Goal: Entertainment & Leisure: Consume media (video, audio)

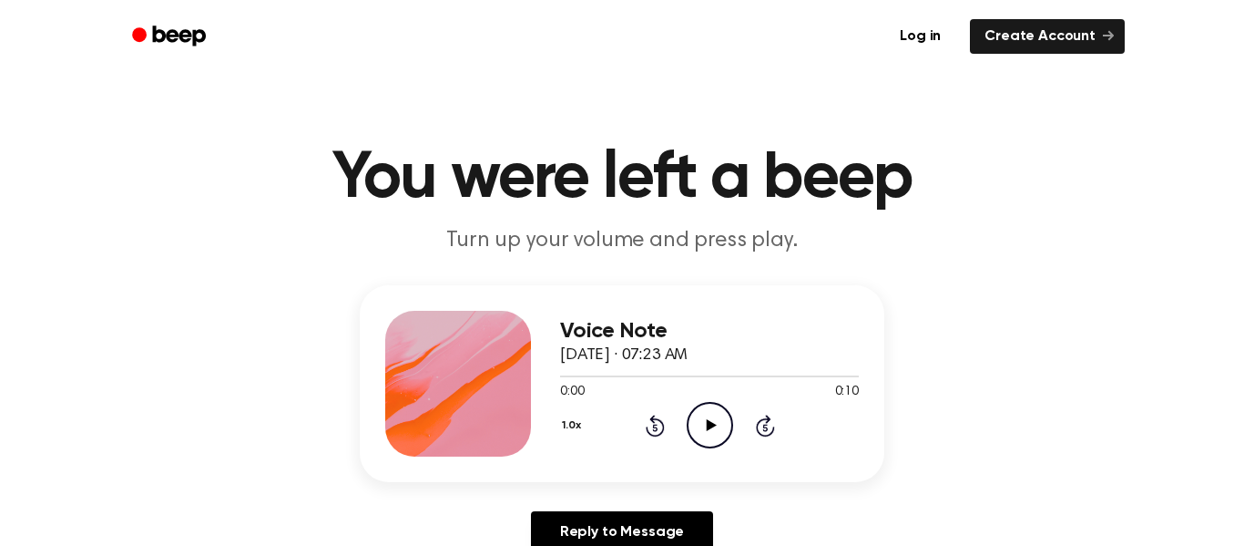
click at [699, 433] on icon "Play Audio" at bounding box center [710, 425] width 46 height 46
click at [557, 379] on div "Voice Note [DATE] · 07:23 AM 0:06 0:10 Your browser does not support the [objec…" at bounding box center [622, 383] width 525 height 197
click at [564, 377] on div at bounding box center [709, 375] width 299 height 15
click at [703, 435] on icon "Play Audio" at bounding box center [710, 425] width 46 height 46
click at [705, 442] on icon "Pause Audio" at bounding box center [710, 425] width 46 height 46
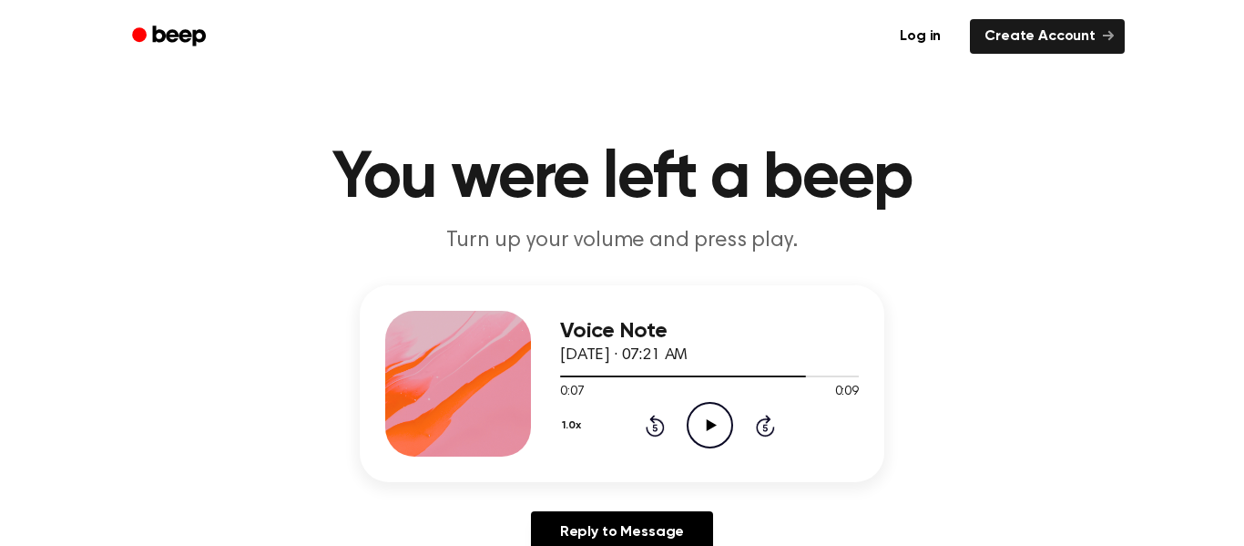
click at [710, 422] on icon "Play Audio" at bounding box center [710, 425] width 46 height 46
click at [571, 376] on div at bounding box center [709, 376] width 299 height 2
click at [714, 426] on icon at bounding box center [711, 425] width 10 height 12
click at [714, 421] on icon "Play Audio" at bounding box center [710, 425] width 46 height 46
click at [713, 439] on icon "Play Audio" at bounding box center [710, 425] width 46 height 46
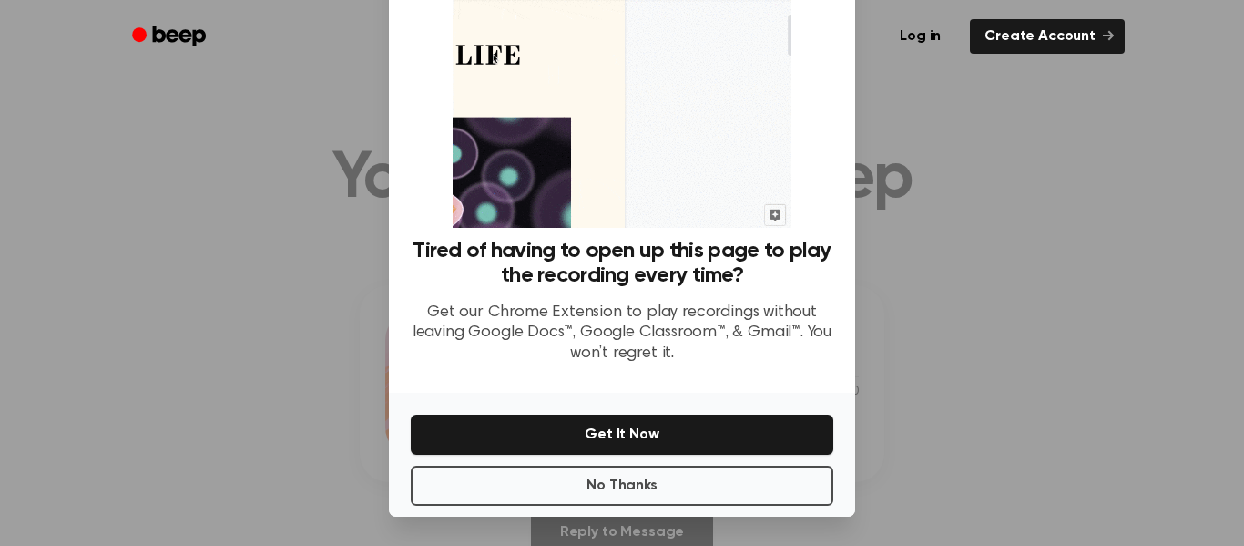
scroll to position [112, 0]
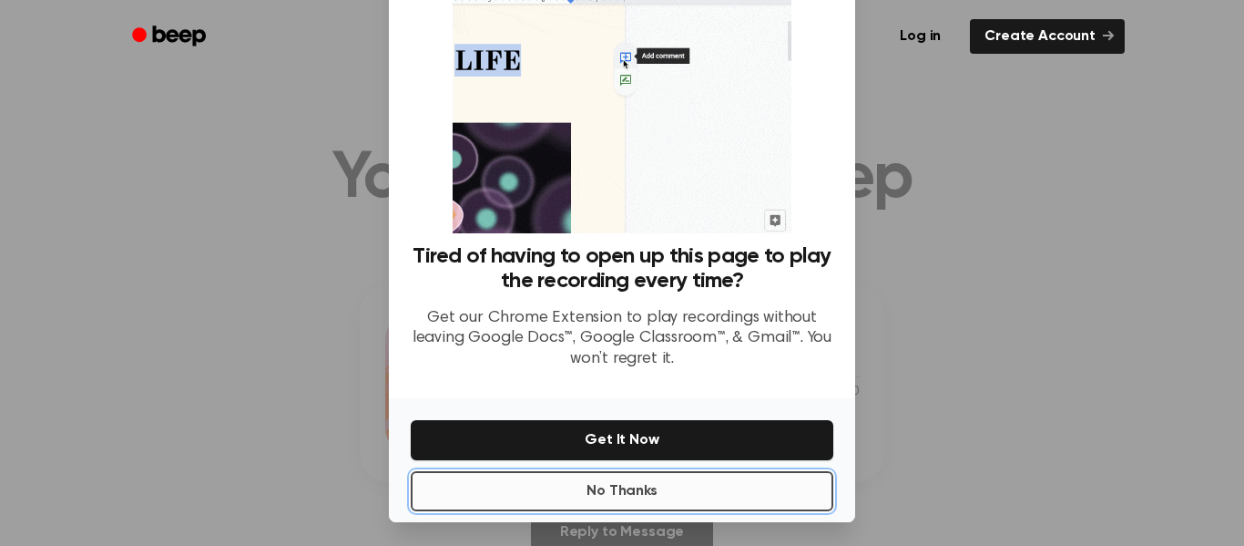
click at [709, 503] on button "No Thanks" at bounding box center [622, 491] width 423 height 40
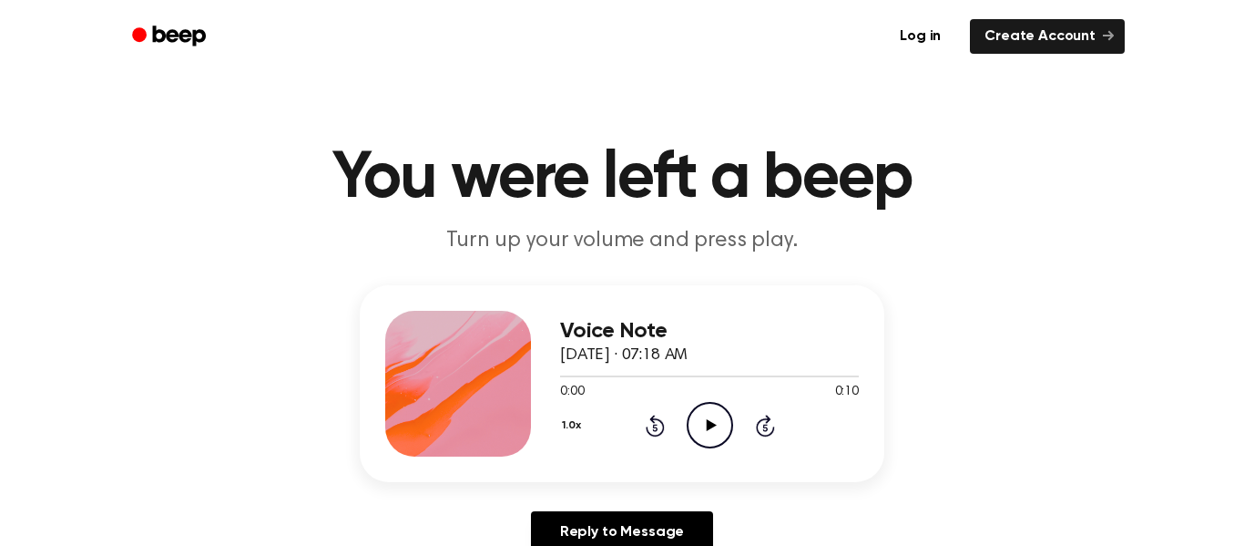
click at [720, 408] on icon "Play Audio" at bounding box center [710, 425] width 46 height 46
click at [714, 420] on icon "Play Audio" at bounding box center [710, 425] width 46 height 46
click at [722, 423] on icon "Play Audio" at bounding box center [710, 425] width 46 height 46
click at [703, 443] on icon "Pause Audio" at bounding box center [710, 425] width 46 height 46
click at [566, 376] on div at bounding box center [634, 376] width 148 height 2
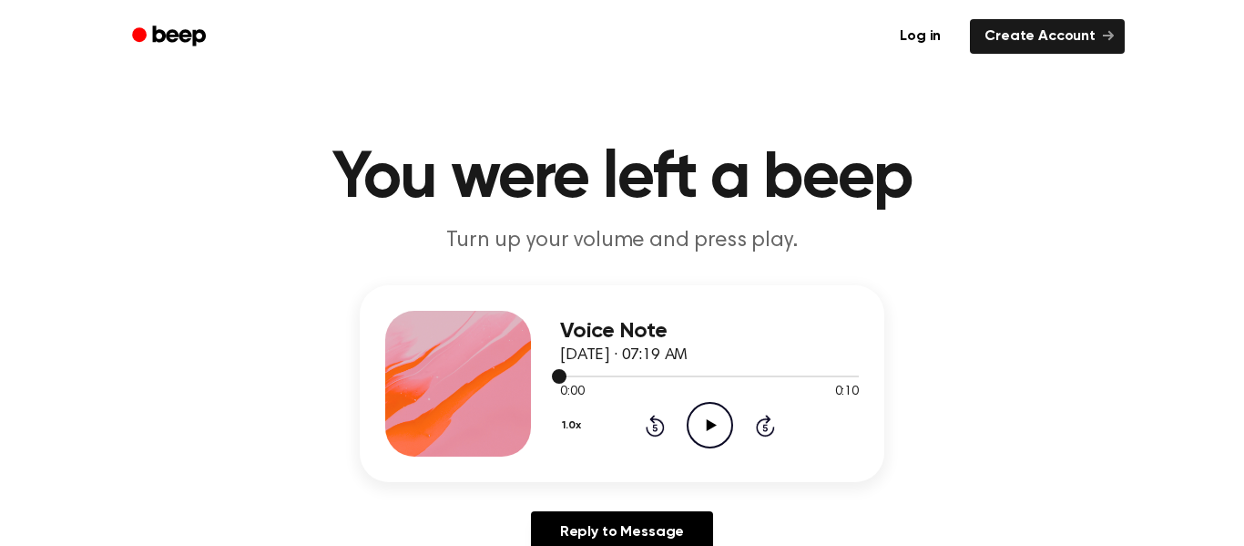
click at [723, 428] on icon "Play Audio" at bounding box center [710, 425] width 46 height 46
click at [698, 436] on icon "Pause Audio" at bounding box center [710, 425] width 46 height 46
click at [707, 421] on icon at bounding box center [711, 425] width 10 height 12
click at [729, 428] on icon "Play Audio" at bounding box center [710, 425] width 46 height 46
click at [563, 375] on div at bounding box center [709, 376] width 299 height 2
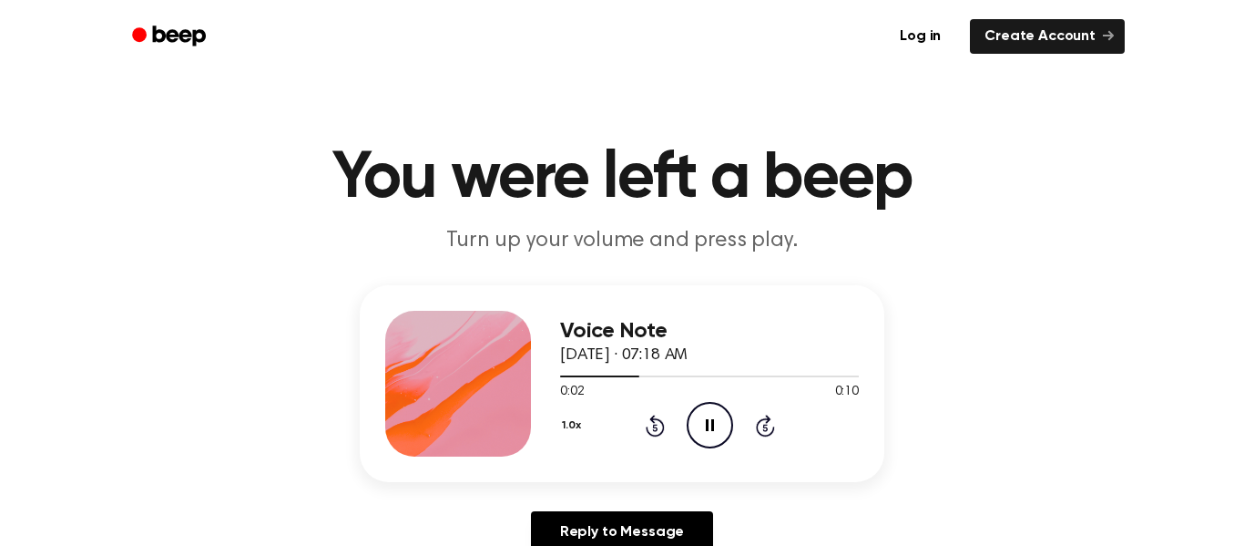
click at [714, 418] on icon "Pause Audio" at bounding box center [710, 425] width 46 height 46
click at [708, 417] on icon "Play Audio" at bounding box center [710, 425] width 46 height 46
click at [708, 417] on icon "Pause Audio" at bounding box center [710, 425] width 46 height 46
click at [700, 437] on icon "Play Audio" at bounding box center [710, 425] width 46 height 46
click at [726, 423] on icon "Play Audio" at bounding box center [710, 425] width 46 height 46
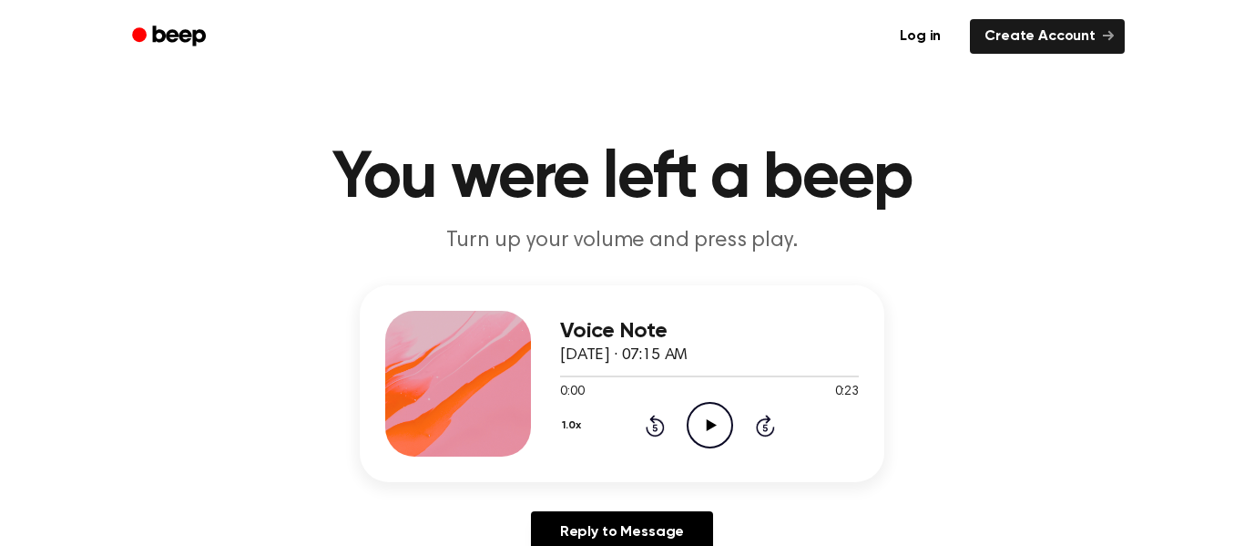
click at [728, 419] on icon "Play Audio" at bounding box center [710, 425] width 46 height 46
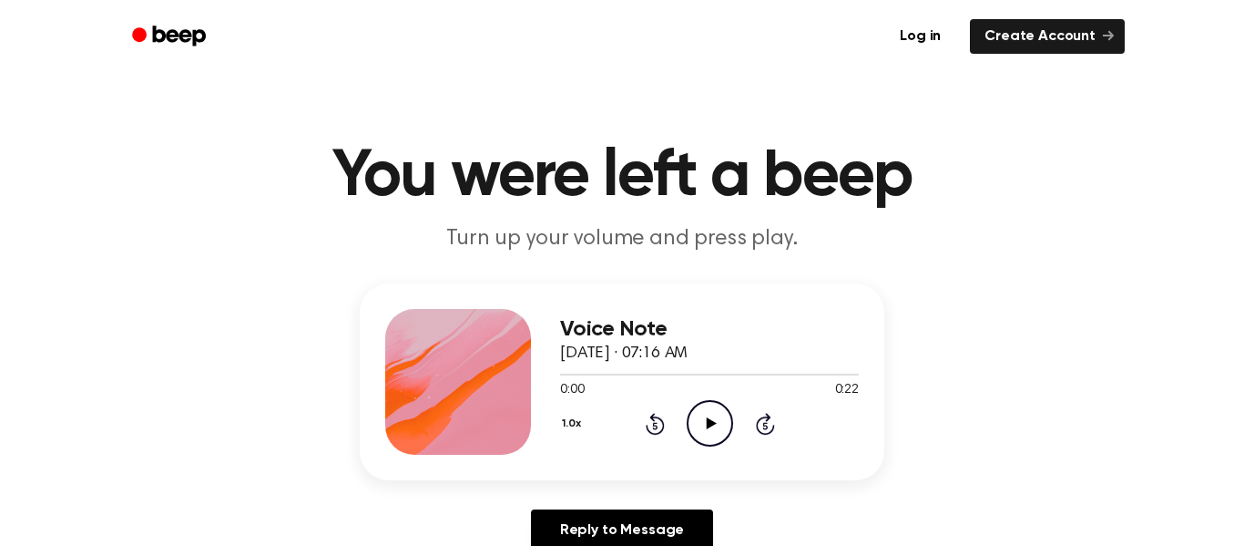
click at [733, 406] on div "1.0x Rewind 5 seconds Play Audio Skip 5 seconds" at bounding box center [709, 423] width 299 height 46
click at [730, 427] on icon "Play Audio" at bounding box center [710, 423] width 46 height 46
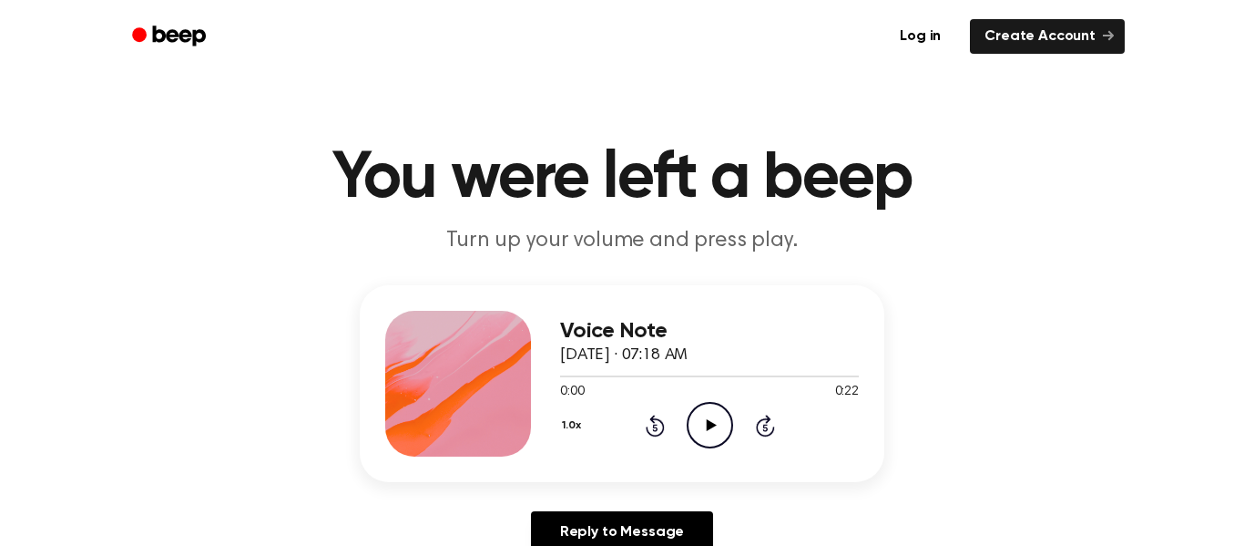
click at [689, 430] on icon "Play Audio" at bounding box center [710, 425] width 46 height 46
click at [734, 445] on div "1.0x Rewind 5 seconds Play Audio Skip 5 seconds" at bounding box center [709, 425] width 299 height 46
click at [700, 434] on icon "Play Audio" at bounding box center [710, 425] width 46 height 46
click at [723, 427] on icon "Play Audio" at bounding box center [710, 425] width 46 height 46
click at [714, 434] on icon "Play Audio" at bounding box center [710, 425] width 46 height 46
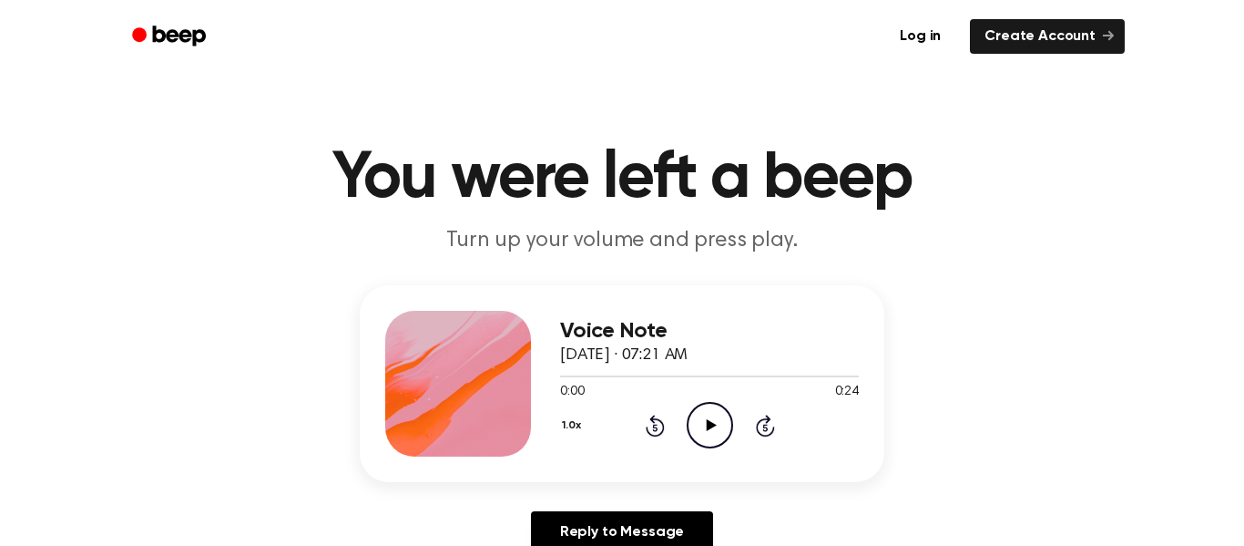
click at [695, 449] on div "Voice Note [DATE] · 07:21 AM 0:00 0:24 Your browser does not support the [objec…" at bounding box center [709, 384] width 299 height 146
click at [697, 444] on circle at bounding box center [710, 425] width 45 height 45
click at [730, 433] on circle at bounding box center [710, 425] width 45 height 45
click at [693, 428] on icon "Play Audio" at bounding box center [710, 425] width 46 height 46
